Goal: Information Seeking & Learning: Learn about a topic

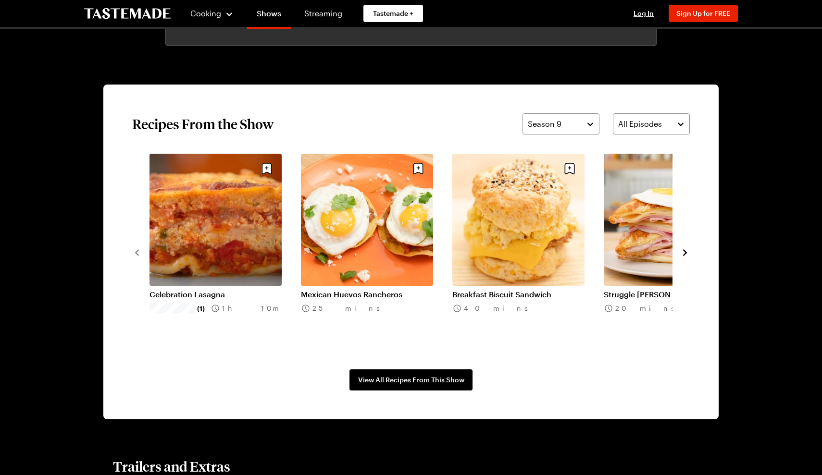
scroll to position [681, 0]
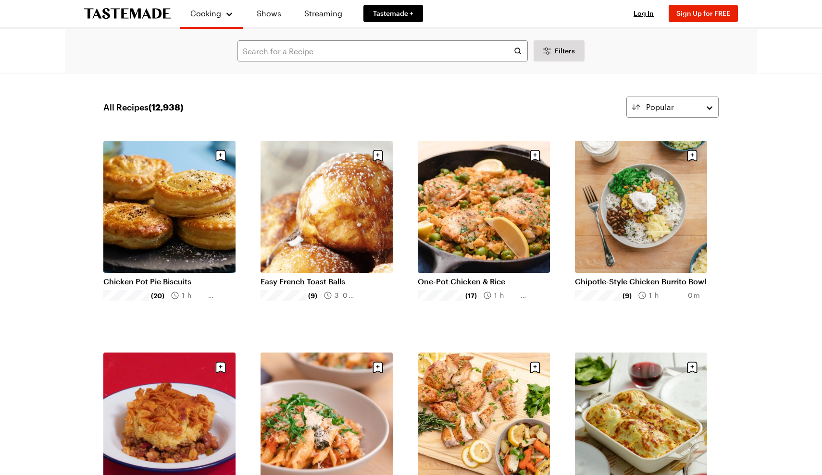
click at [184, 277] on link "Chicken Pot Pie Biscuits" at bounding box center [169, 282] width 132 height 10
click at [332, 277] on link "Easy French Toast Balls" at bounding box center [327, 282] width 132 height 10
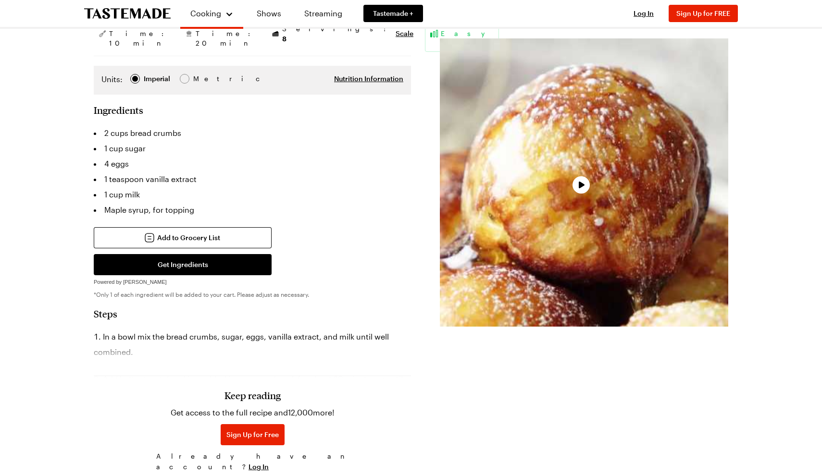
scroll to position [220, 0]
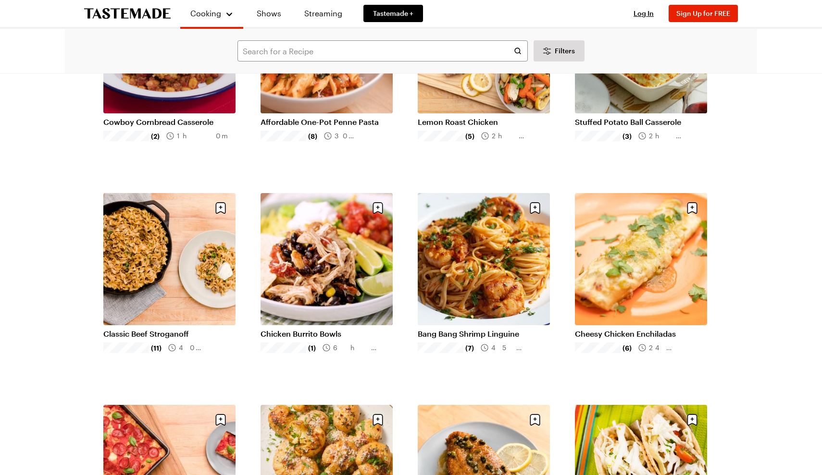
scroll to position [372, 0]
click at [152, 329] on link "Classic Beef Stroganoff" at bounding box center [169, 334] width 132 height 10
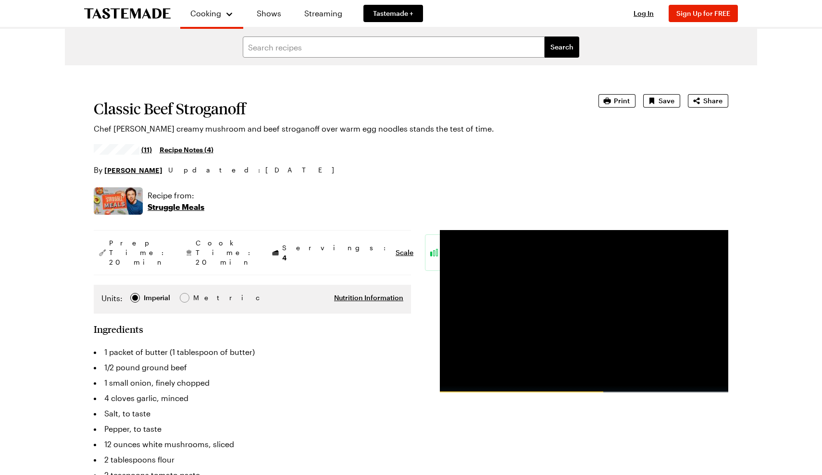
click at [124, 203] on img at bounding box center [118, 200] width 49 height 27
click at [167, 206] on p "Struggle Meals" at bounding box center [176, 207] width 57 height 12
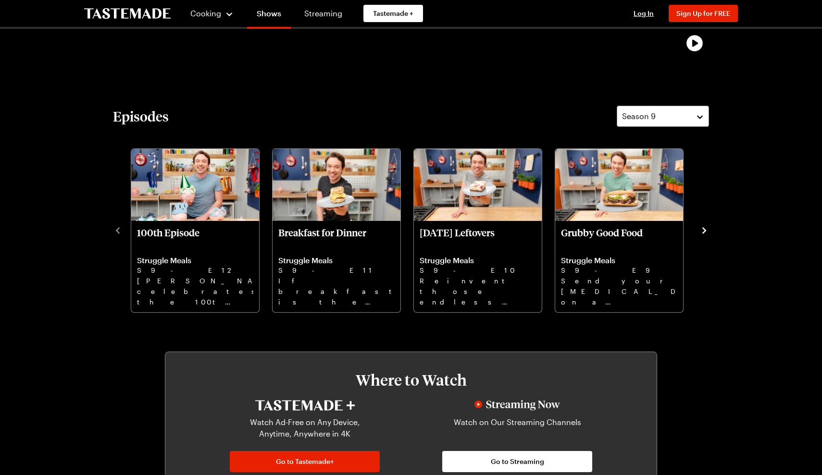
scroll to position [227, 0]
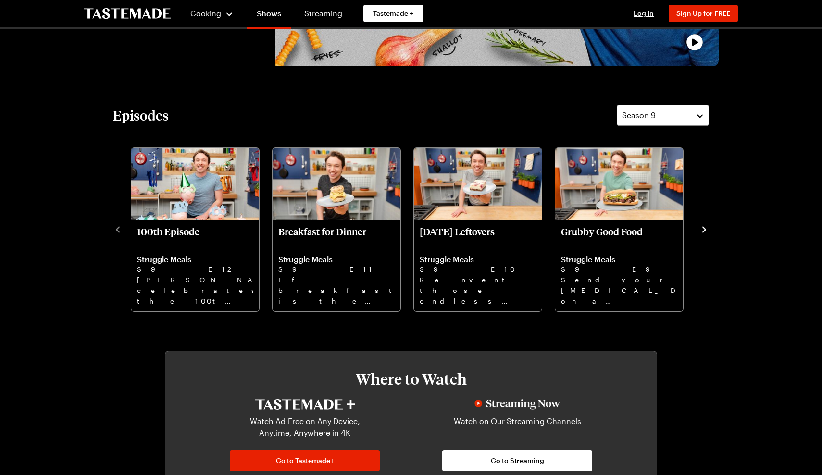
click at [704, 228] on icon "navigate to next item" at bounding box center [704, 229] width 4 height 6
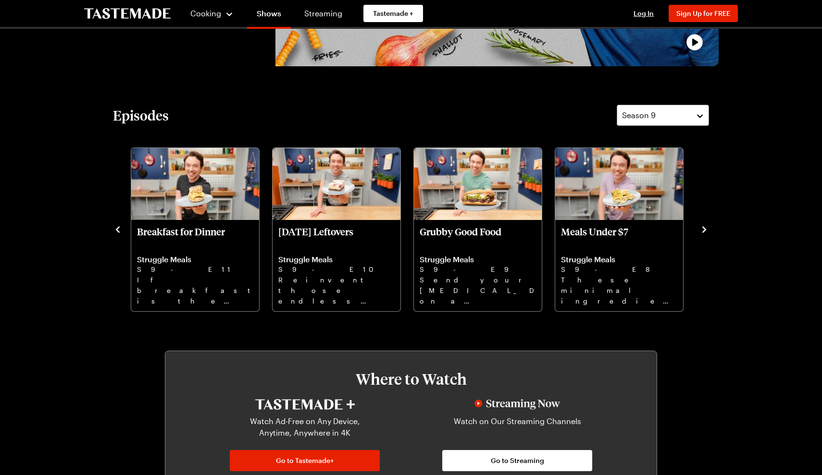
click at [704, 228] on icon "navigate to next item" at bounding box center [704, 229] width 4 height 6
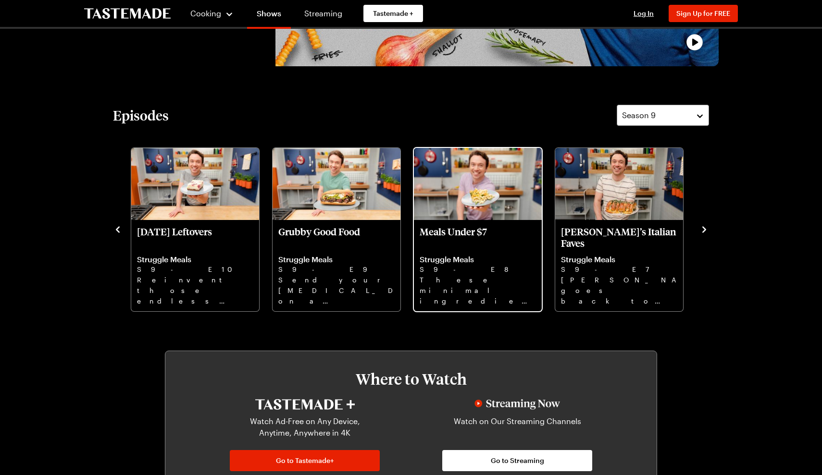
click at [477, 272] on p "S9 - E8" at bounding box center [478, 269] width 116 height 11
